Goal: Task Accomplishment & Management: Manage account settings

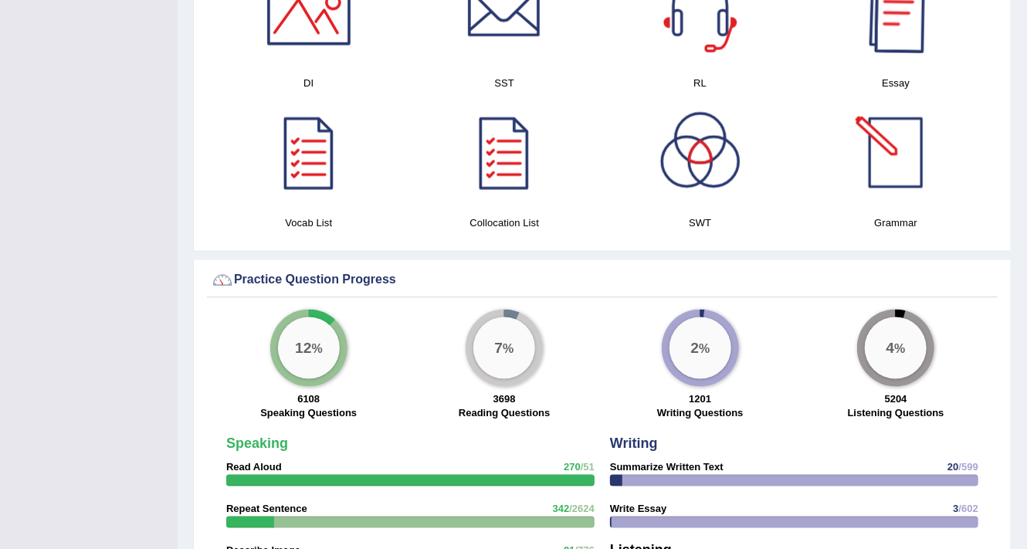
scroll to position [1174, 0]
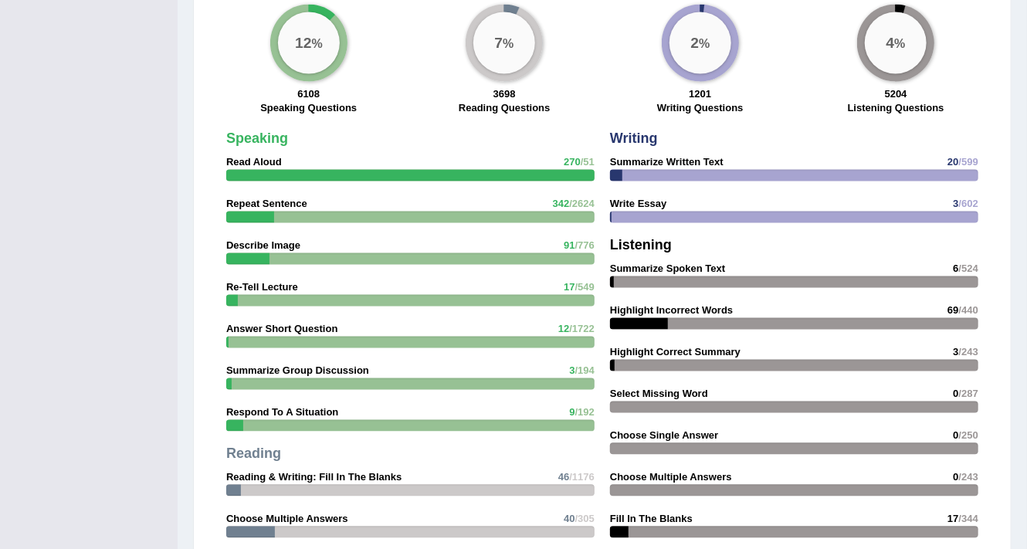
drag, startPoint x: 625, startPoint y: 324, endPoint x: 717, endPoint y: 340, distance: 93.2
click at [725, 336] on div "Writing Summarize Written Text 20 /599 Write Essay 3 /602 Listening Summarize S…" at bounding box center [795, 360] width 384 height 472
drag, startPoint x: 630, startPoint y: 368, endPoint x: 728, endPoint y: 410, distance: 106.6
click at [735, 402] on div "Writing Summarize Written Text 20 /599 Write Essay 3 /602 Listening Summarize S…" at bounding box center [795, 360] width 384 height 472
drag, startPoint x: 862, startPoint y: 442, endPoint x: 592, endPoint y: 457, distance: 270.0
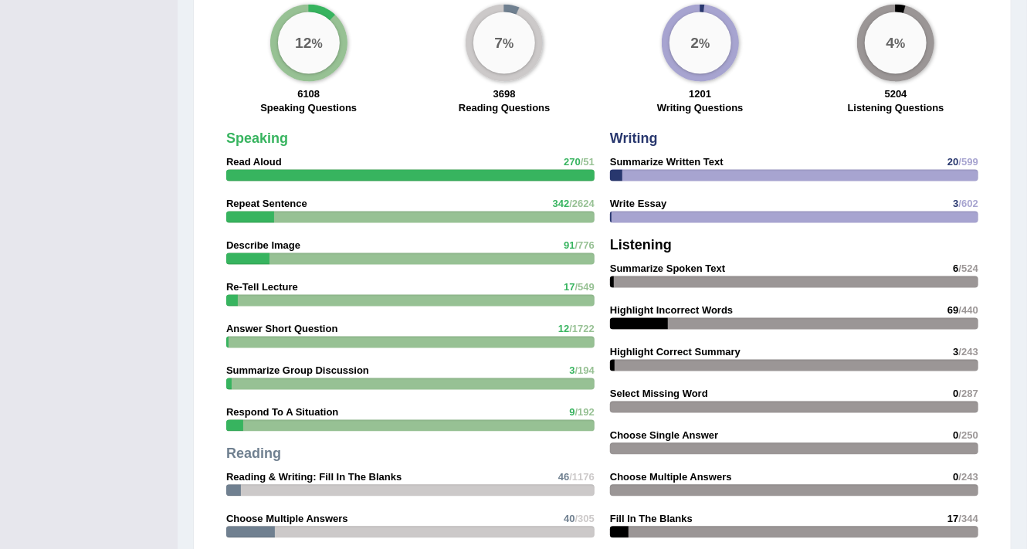
click at [698, 454] on div "Writing Summarize Written Text 20 /599 Write Essay 3 /602 Listening Summarize S…" at bounding box center [795, 360] width 384 height 472
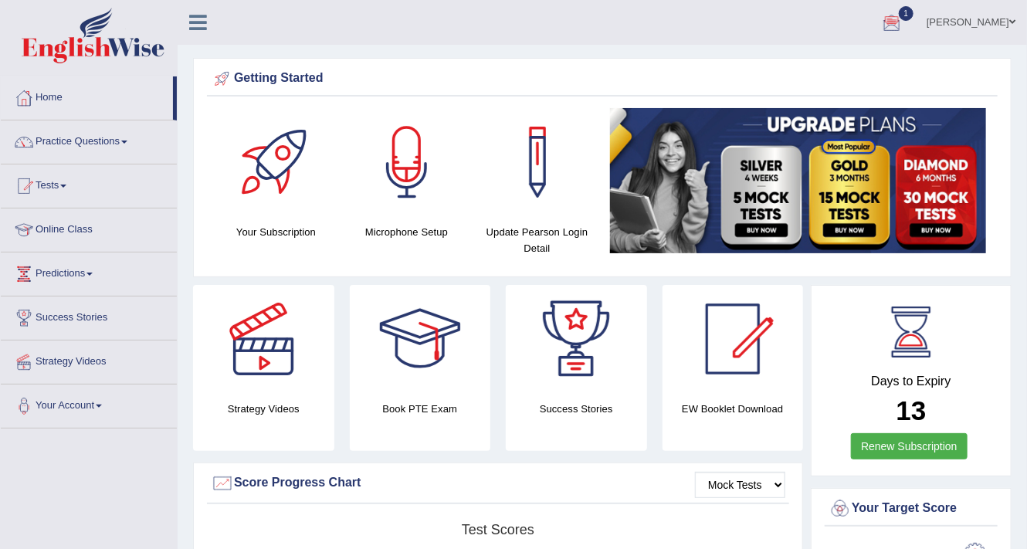
scroll to position [17, 0]
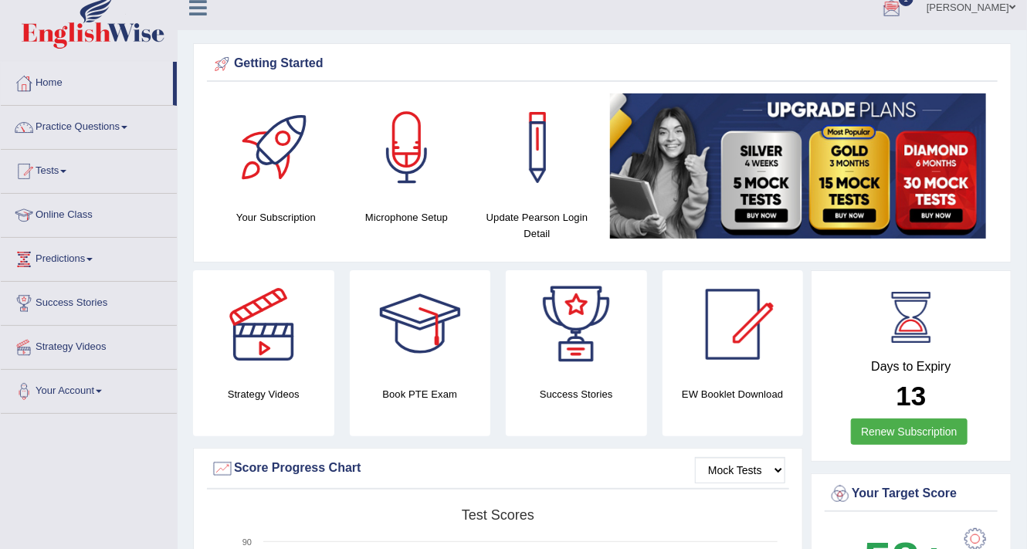
drag, startPoint x: 786, startPoint y: 94, endPoint x: 782, endPoint y: 138, distance: 44.2
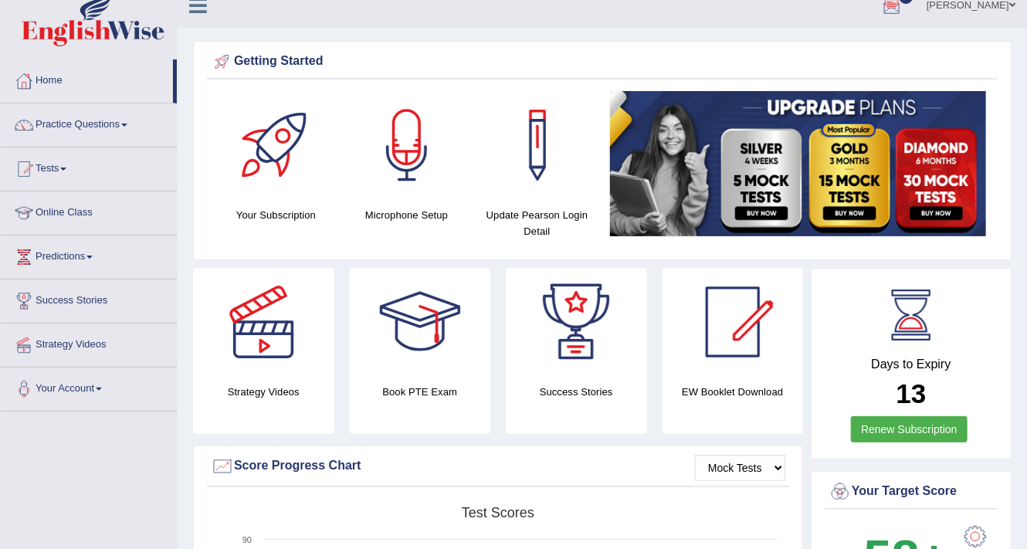
drag, startPoint x: 476, startPoint y: 84, endPoint x: 477, endPoint y: 106, distance: 21.6
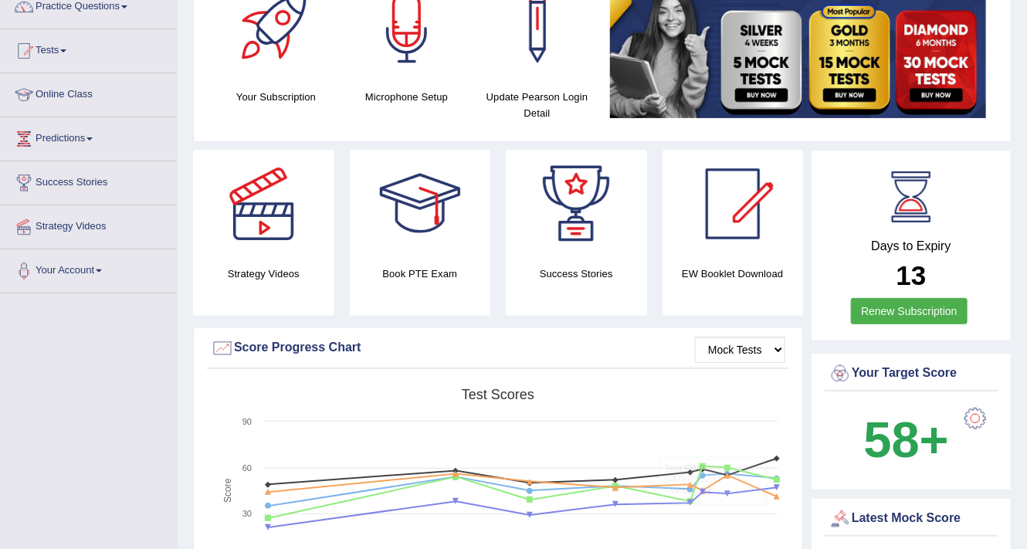
scroll to position [0, 0]
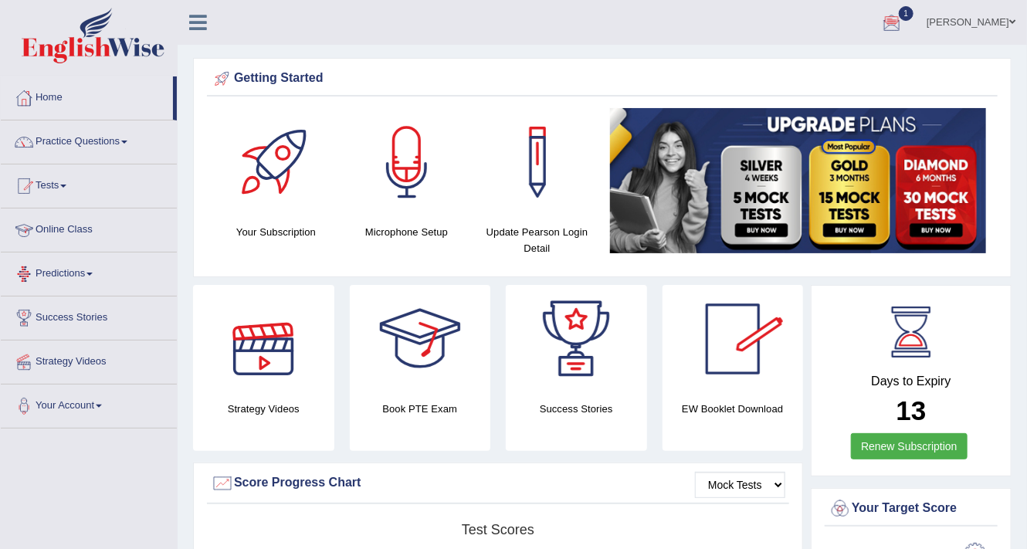
click at [73, 201] on link "Tests" at bounding box center [89, 184] width 176 height 39
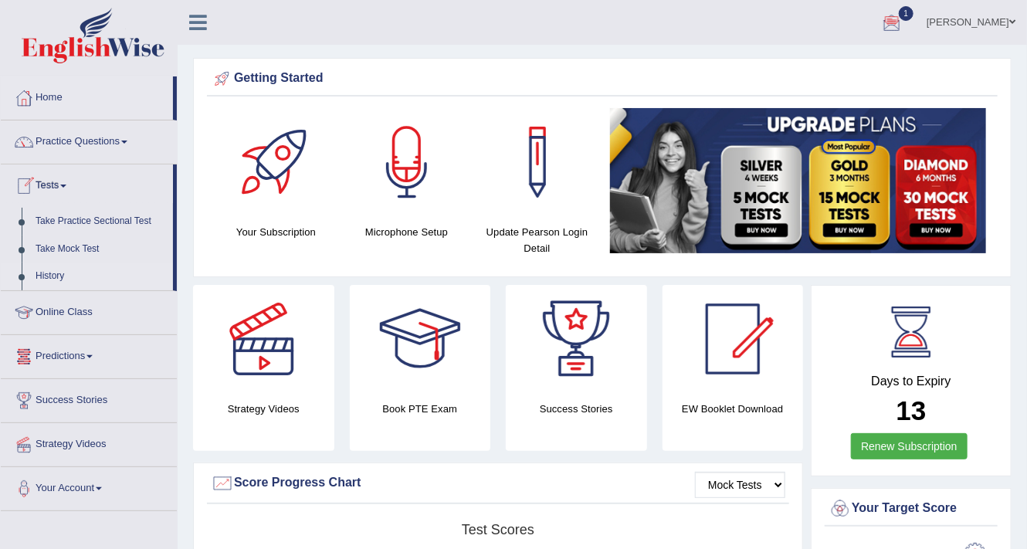
click at [59, 269] on link "History" at bounding box center [101, 277] width 144 height 28
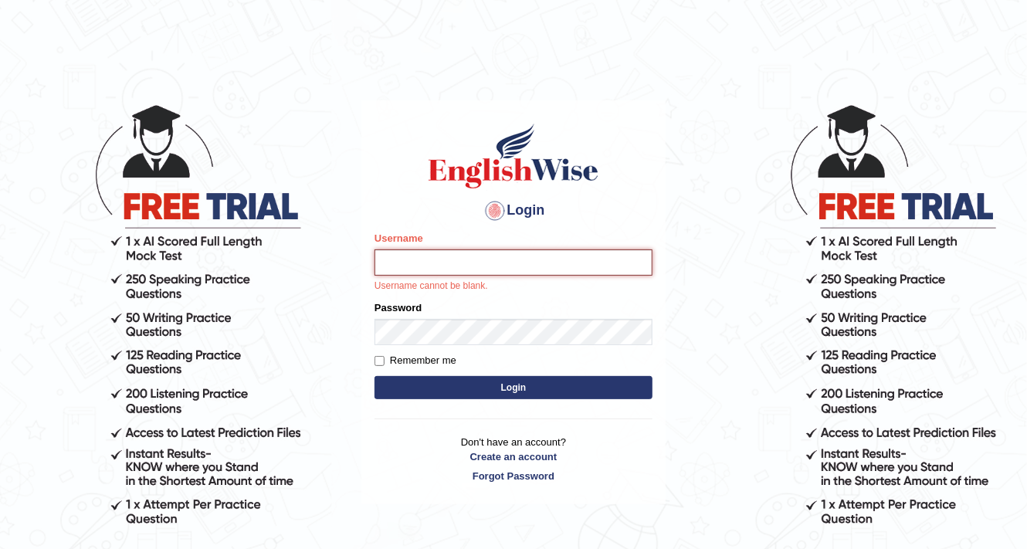
click at [431, 264] on input "Username" at bounding box center [514, 262] width 278 height 26
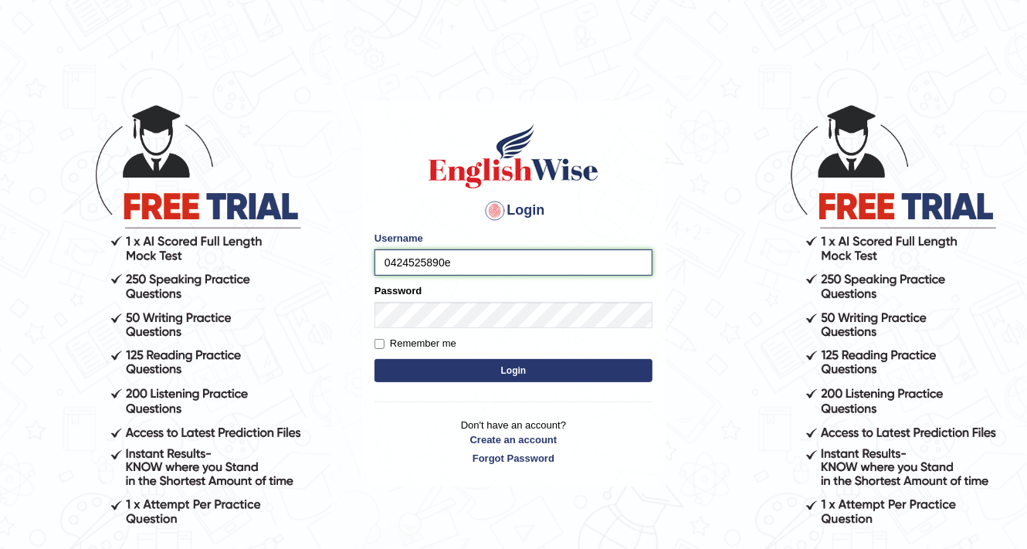
type input "0424525890"
